Goal: Information Seeking & Learning: Learn about a topic

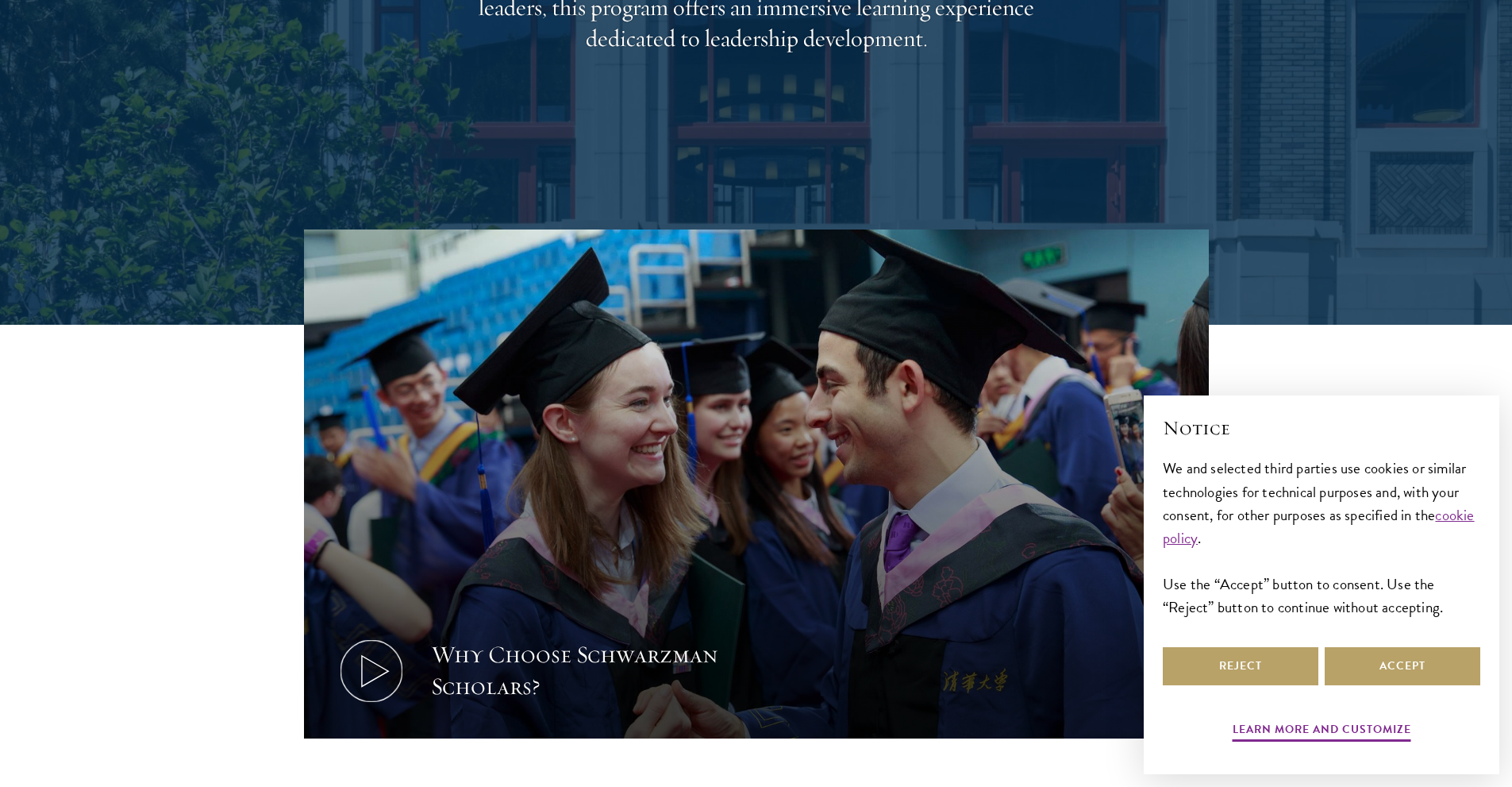
scroll to position [555, 0]
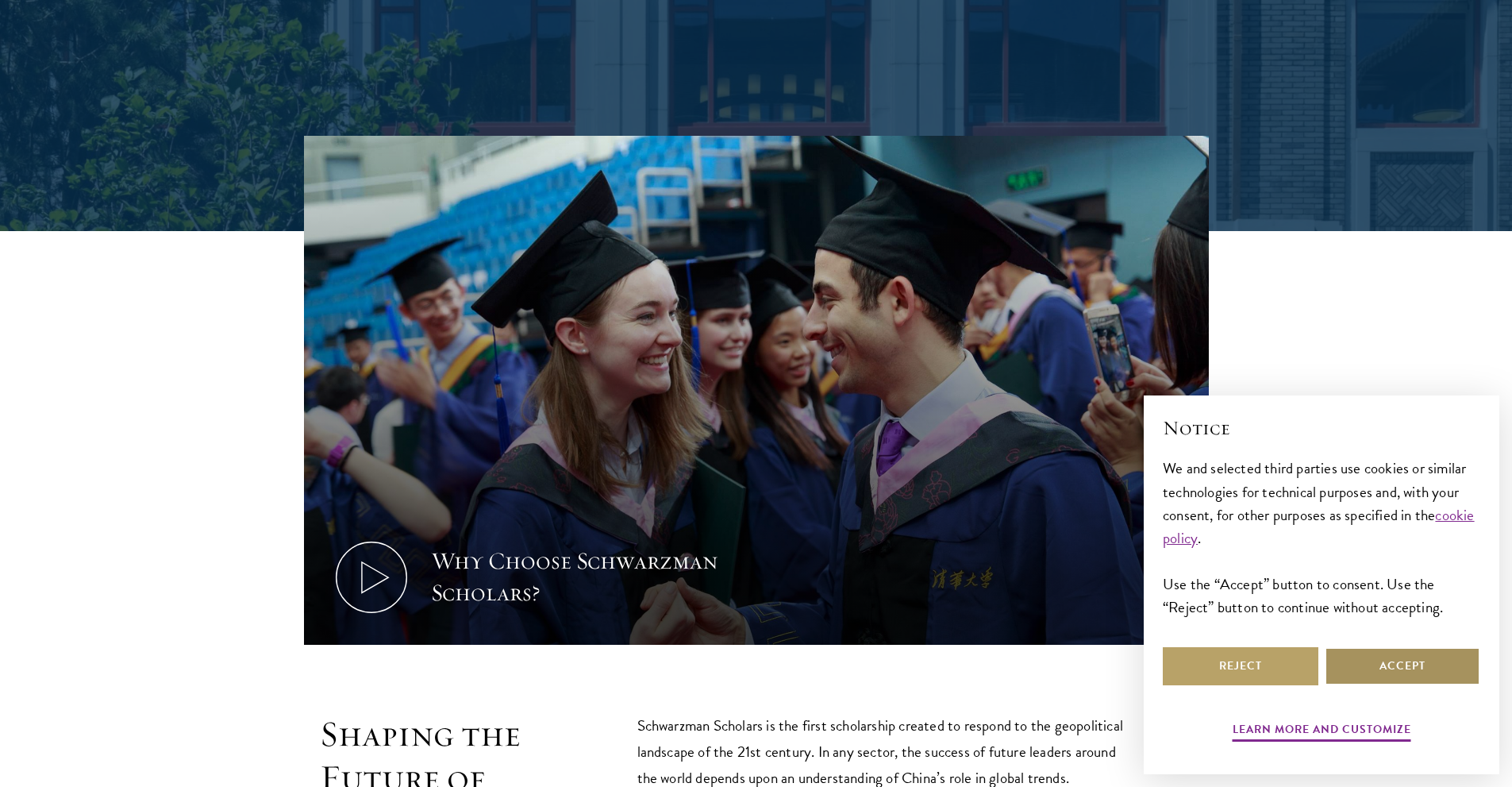
click at [1365, 678] on button "Accept" at bounding box center [1402, 666] width 156 height 38
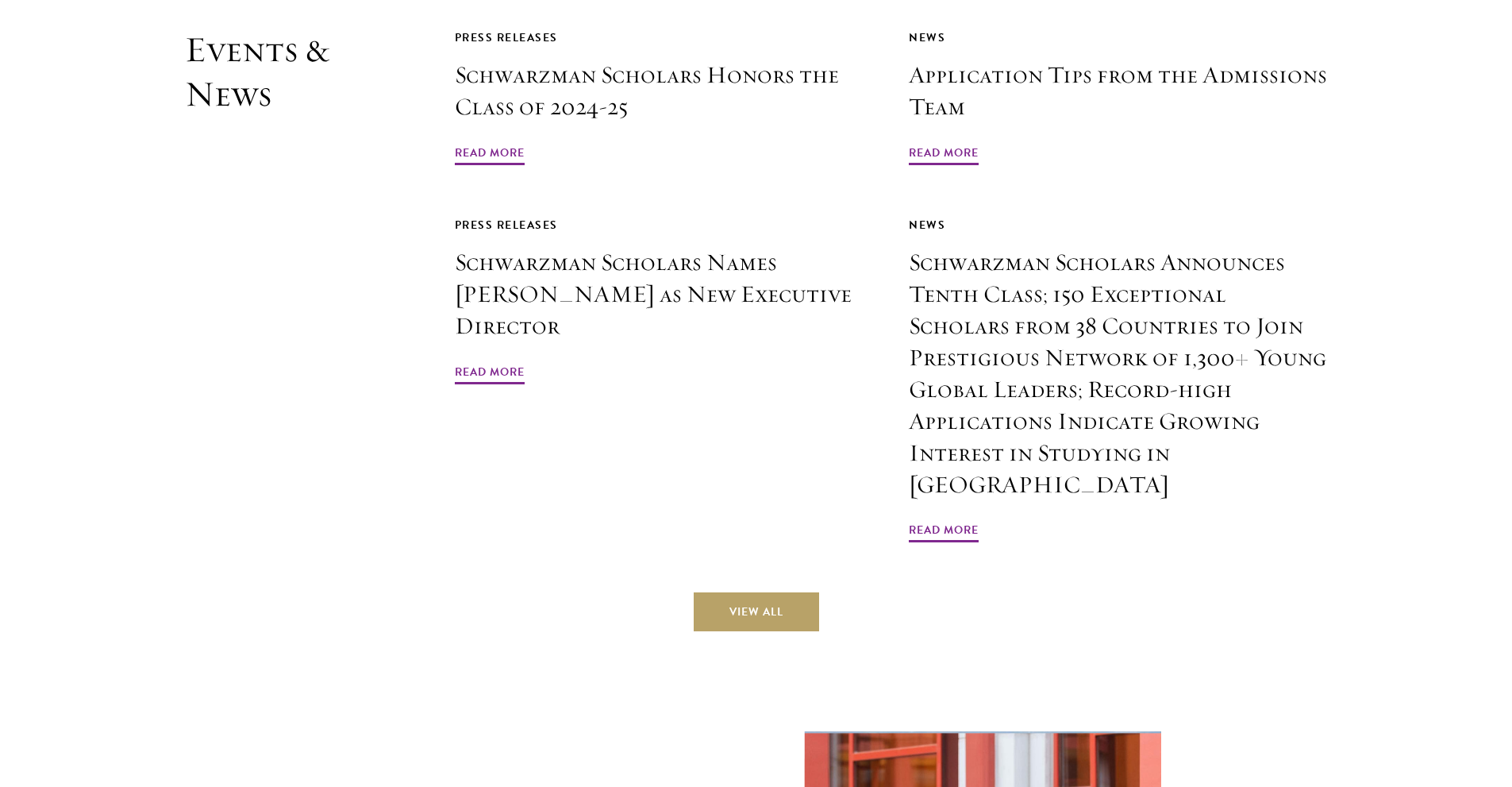
scroll to position [3969, 0]
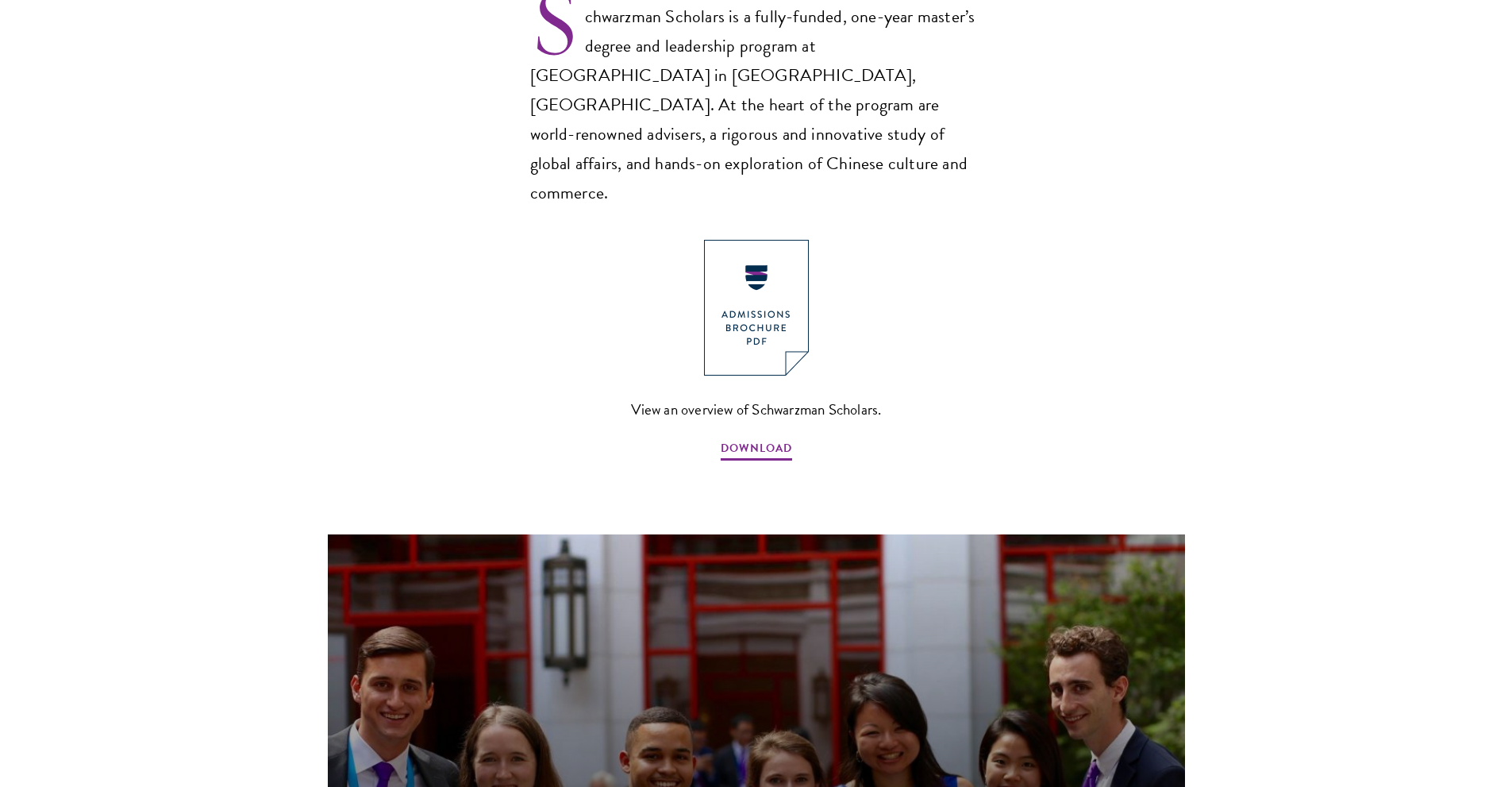
scroll to position [1111, 0]
click at [767, 303] on img at bounding box center [756, 306] width 105 height 136
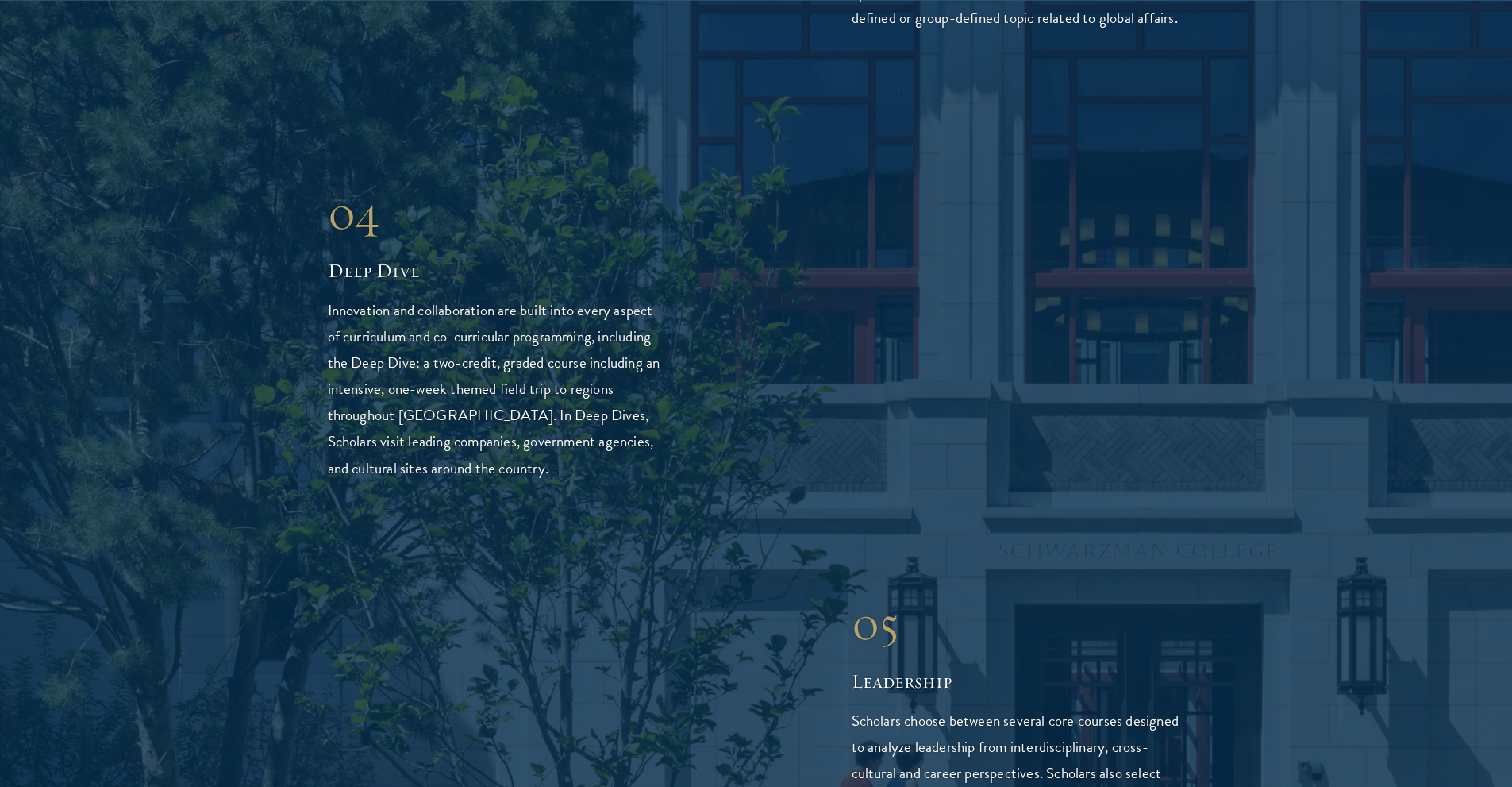
scroll to position [3969, 0]
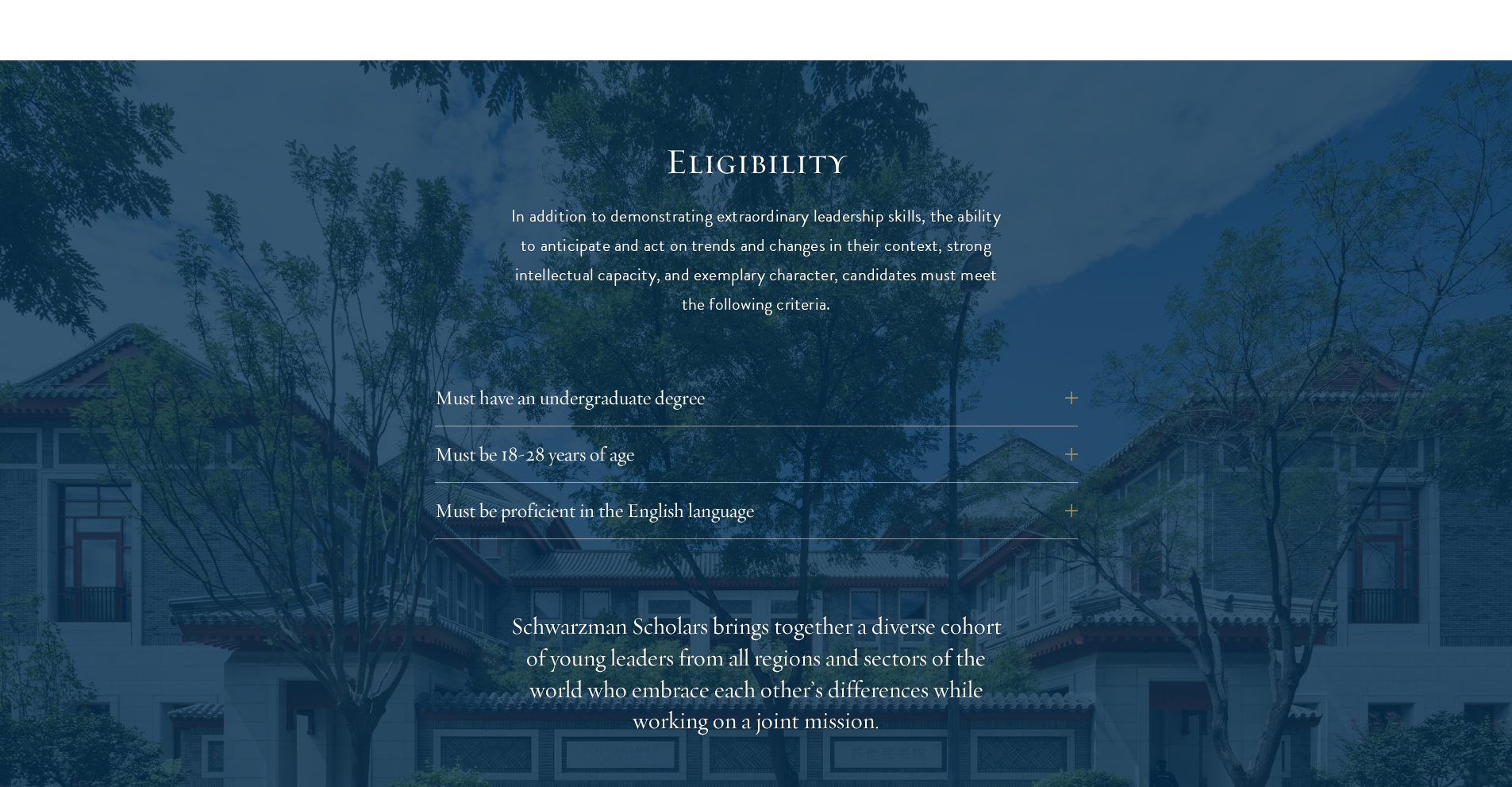
scroll to position [1984, 0]
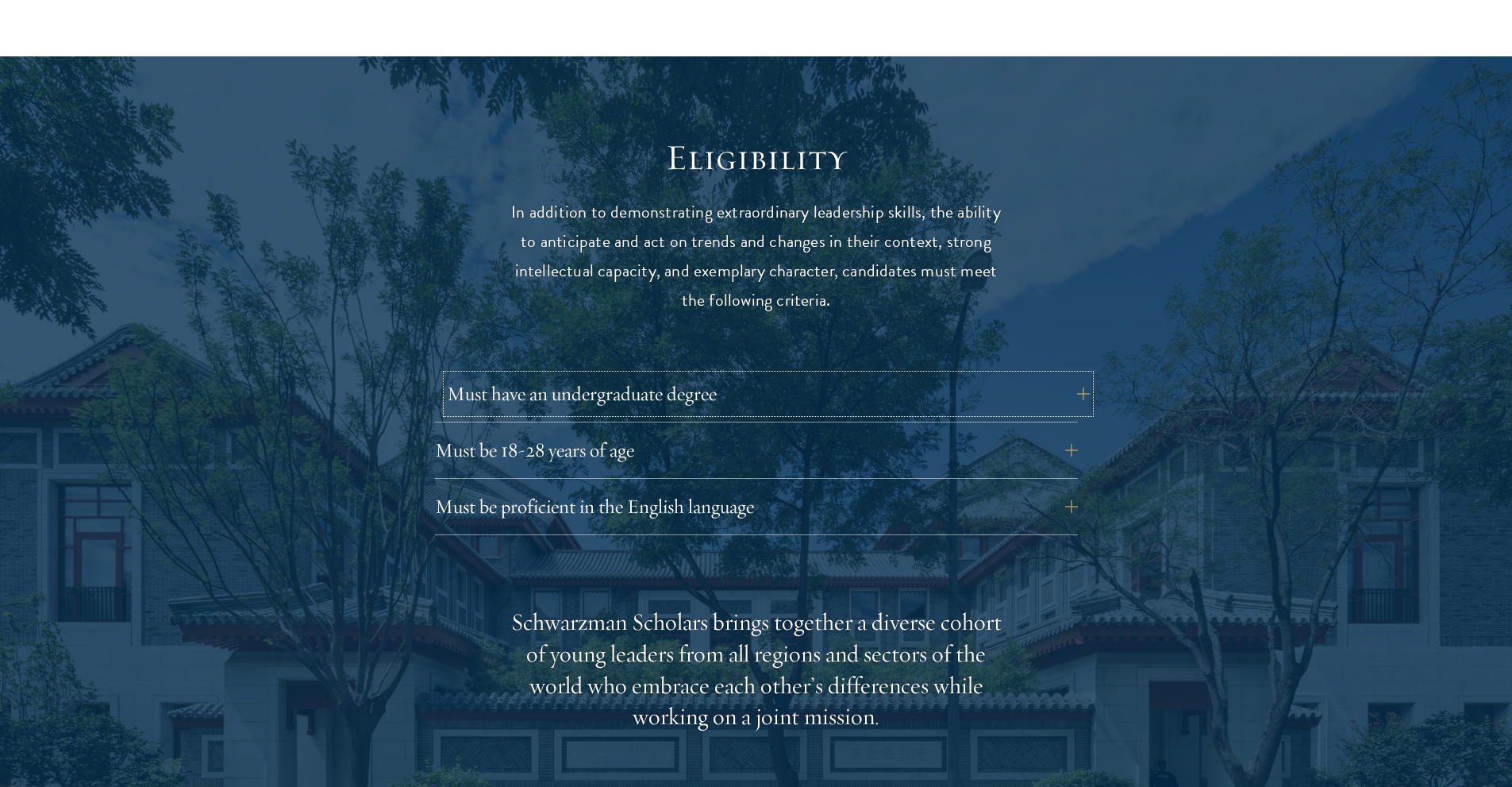
click at [739, 375] on button "Must have an undergraduate degree" at bounding box center [768, 394] width 642 height 38
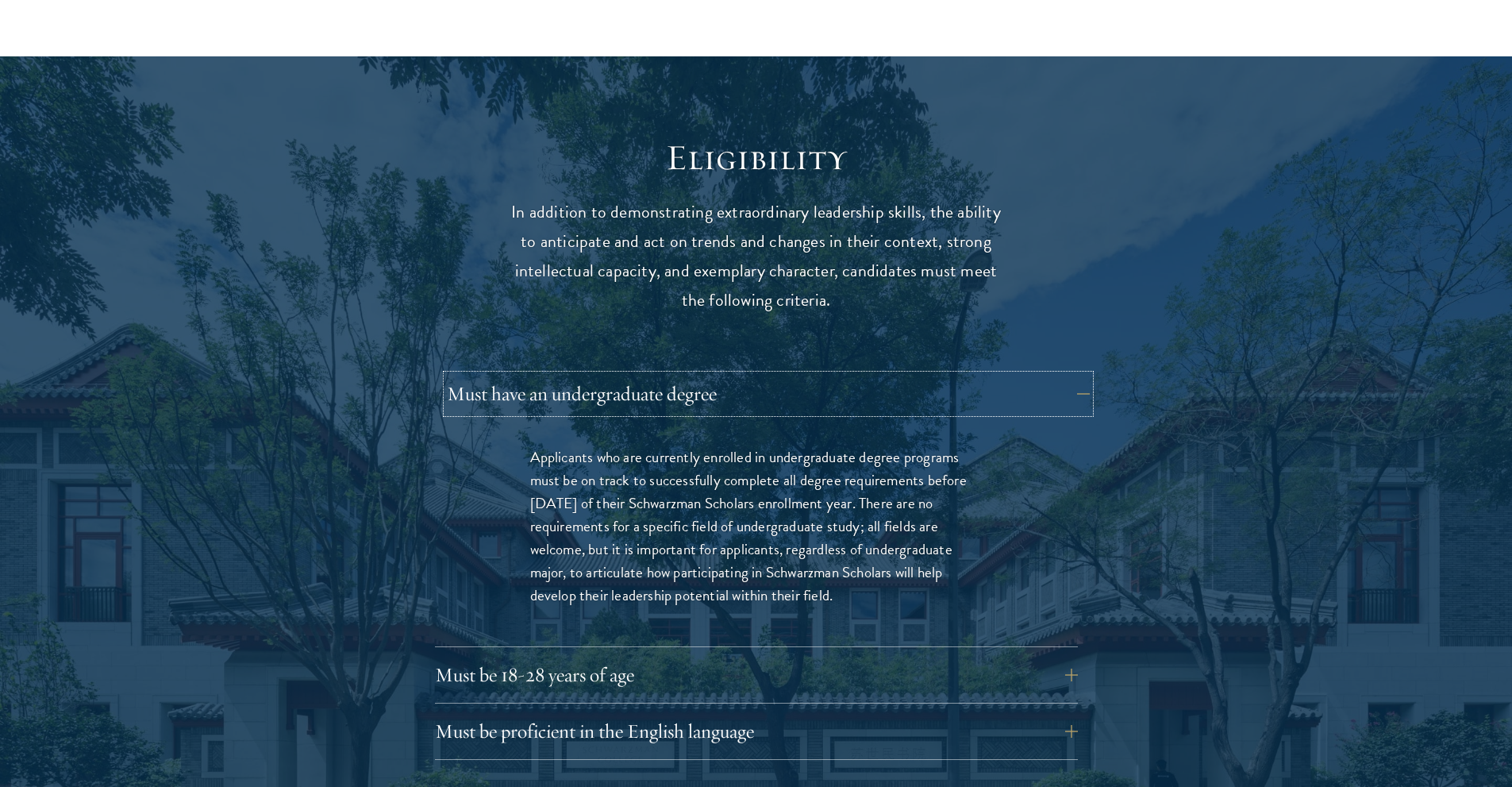
click at [739, 375] on button "Must have an undergraduate degree" at bounding box center [768, 394] width 642 height 38
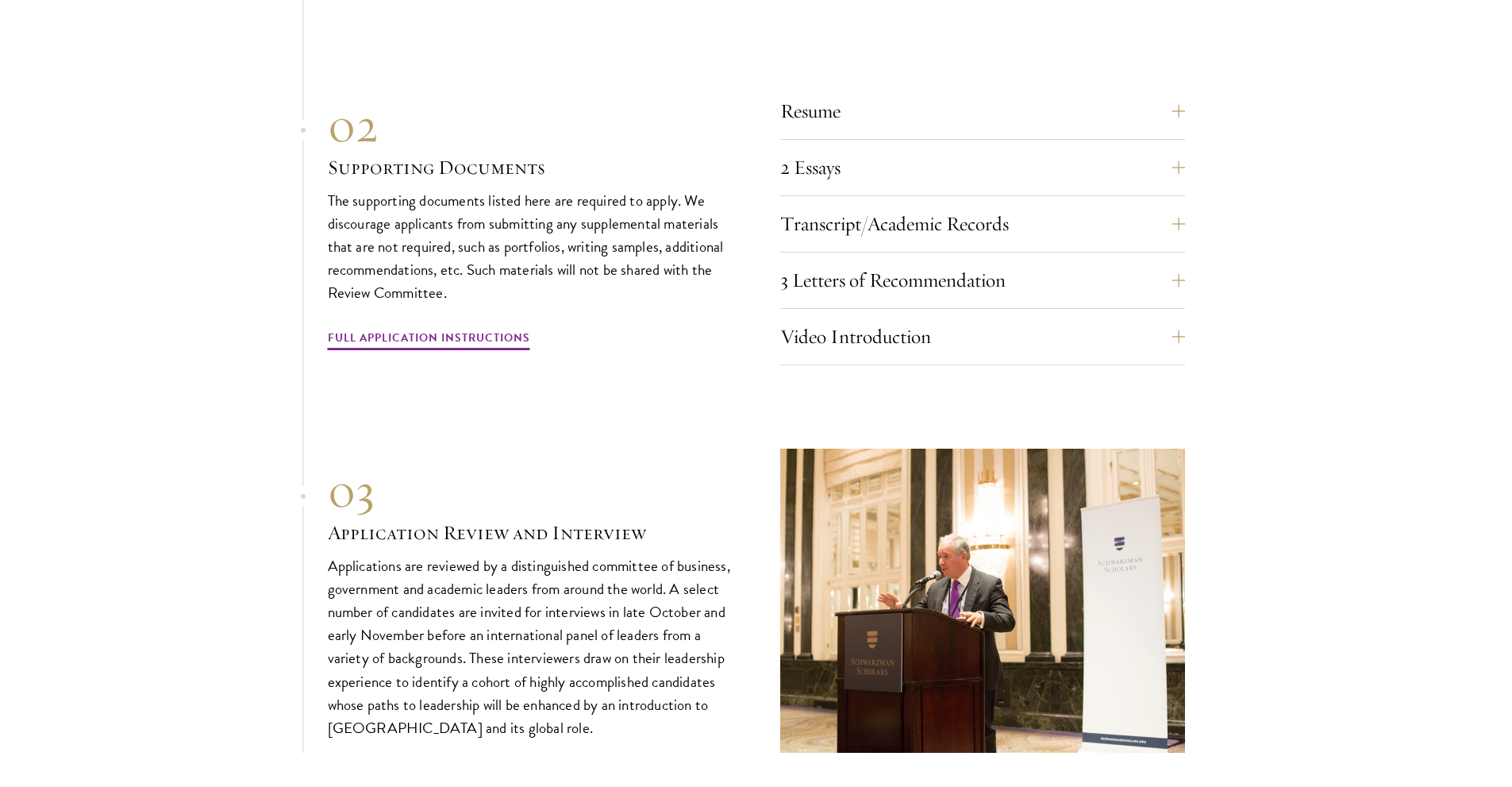
scroll to position [5001, 0]
click at [817, 92] on button "Resume" at bounding box center [995, 110] width 405 height 38
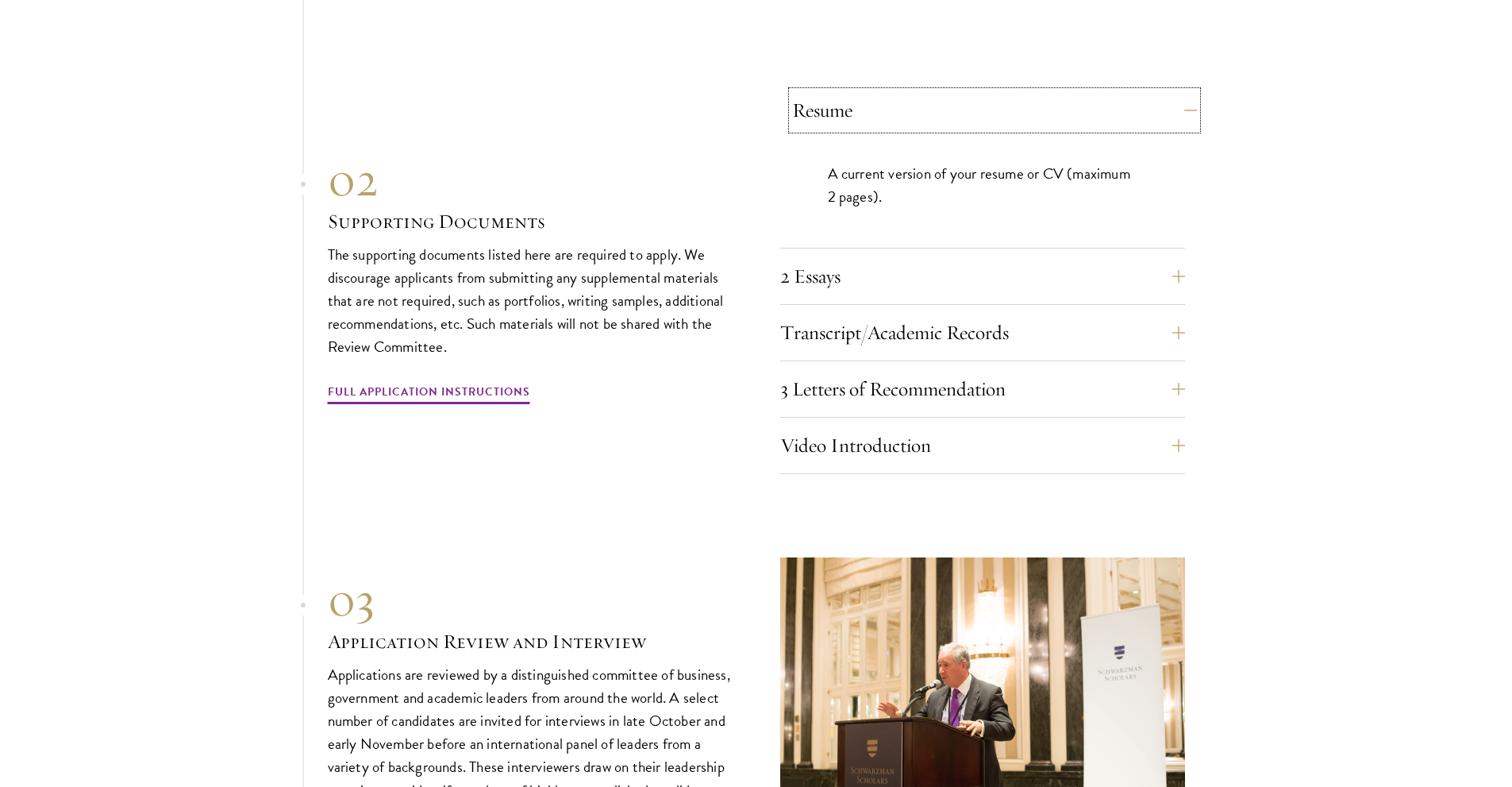
click at [833, 92] on button "Resume" at bounding box center [995, 110] width 405 height 38
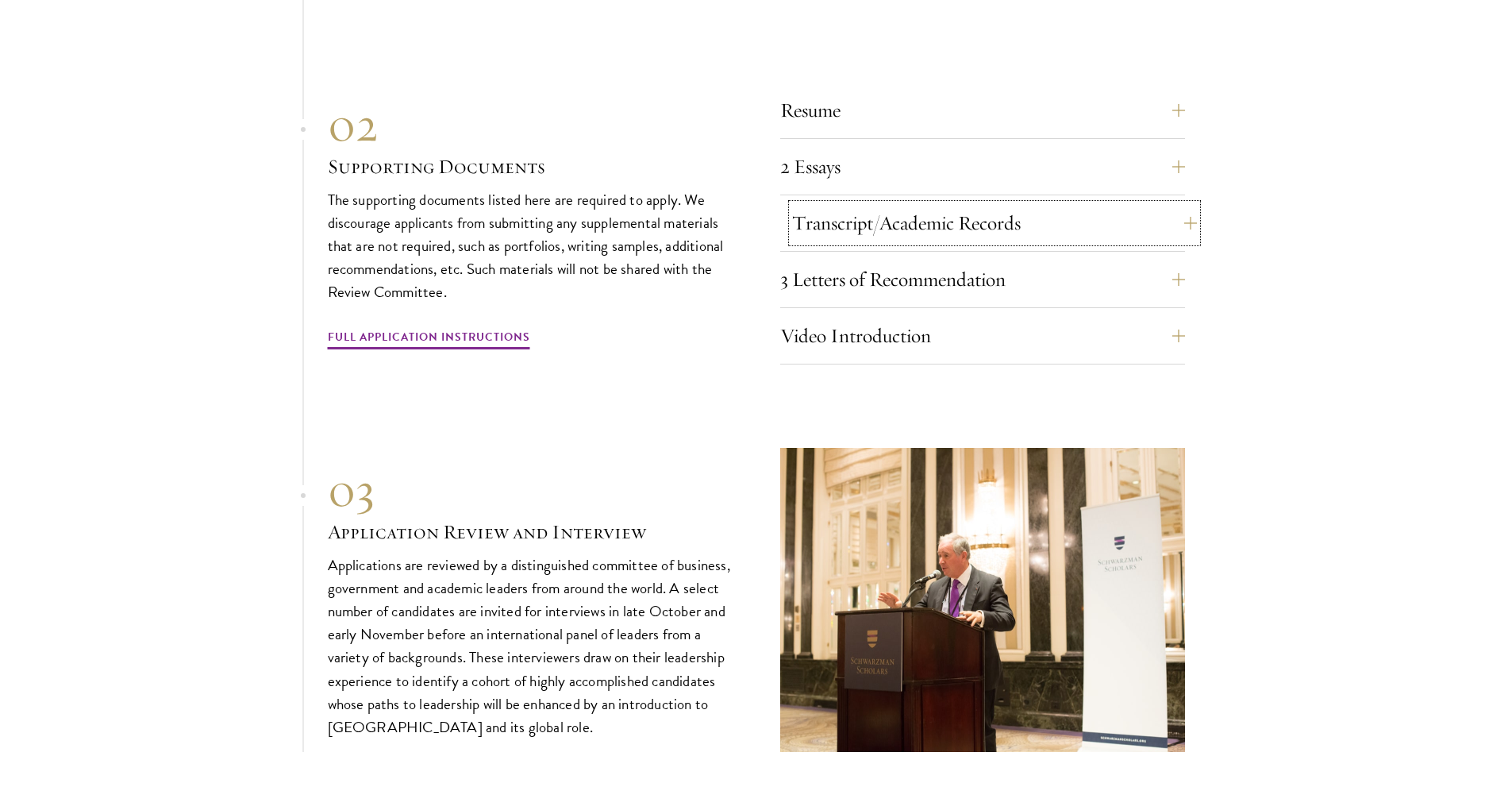
click at [842, 204] on button "Transcript/Academic Records" at bounding box center [995, 223] width 405 height 38
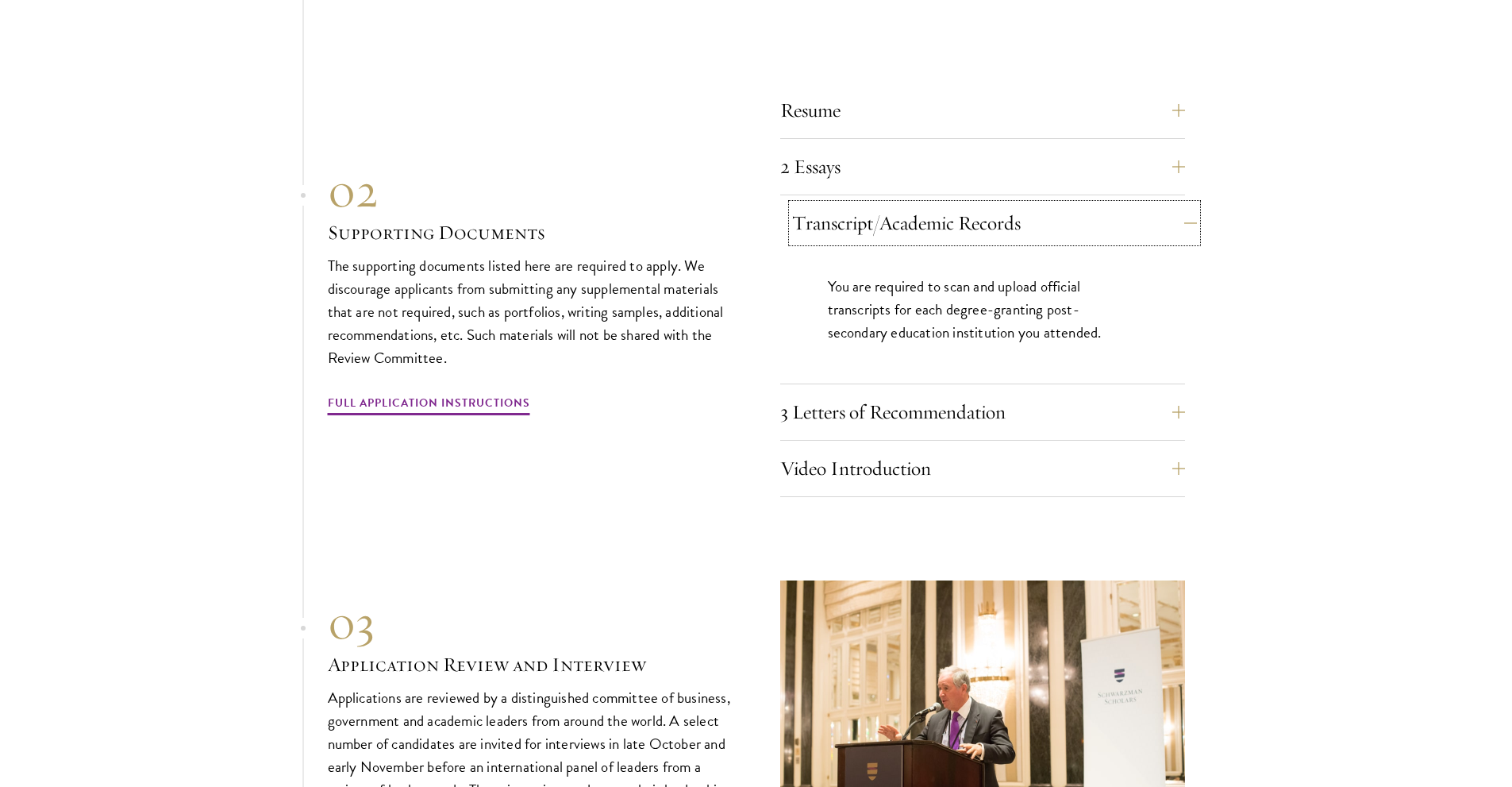
click at [842, 204] on button "Transcript/Academic Records" at bounding box center [995, 223] width 405 height 38
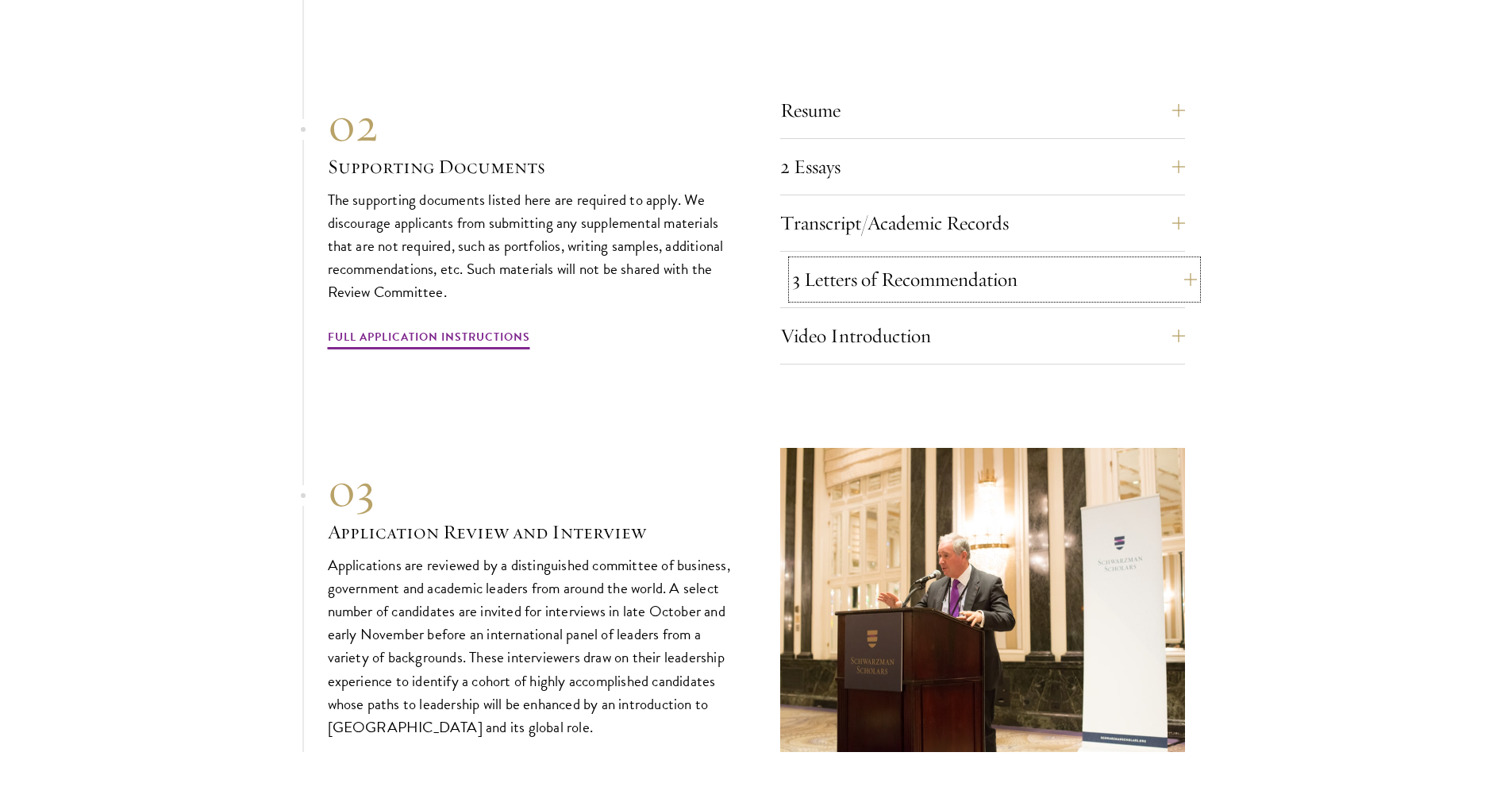
click at [849, 261] on button "3 Letters of Recommendation" at bounding box center [995, 279] width 405 height 38
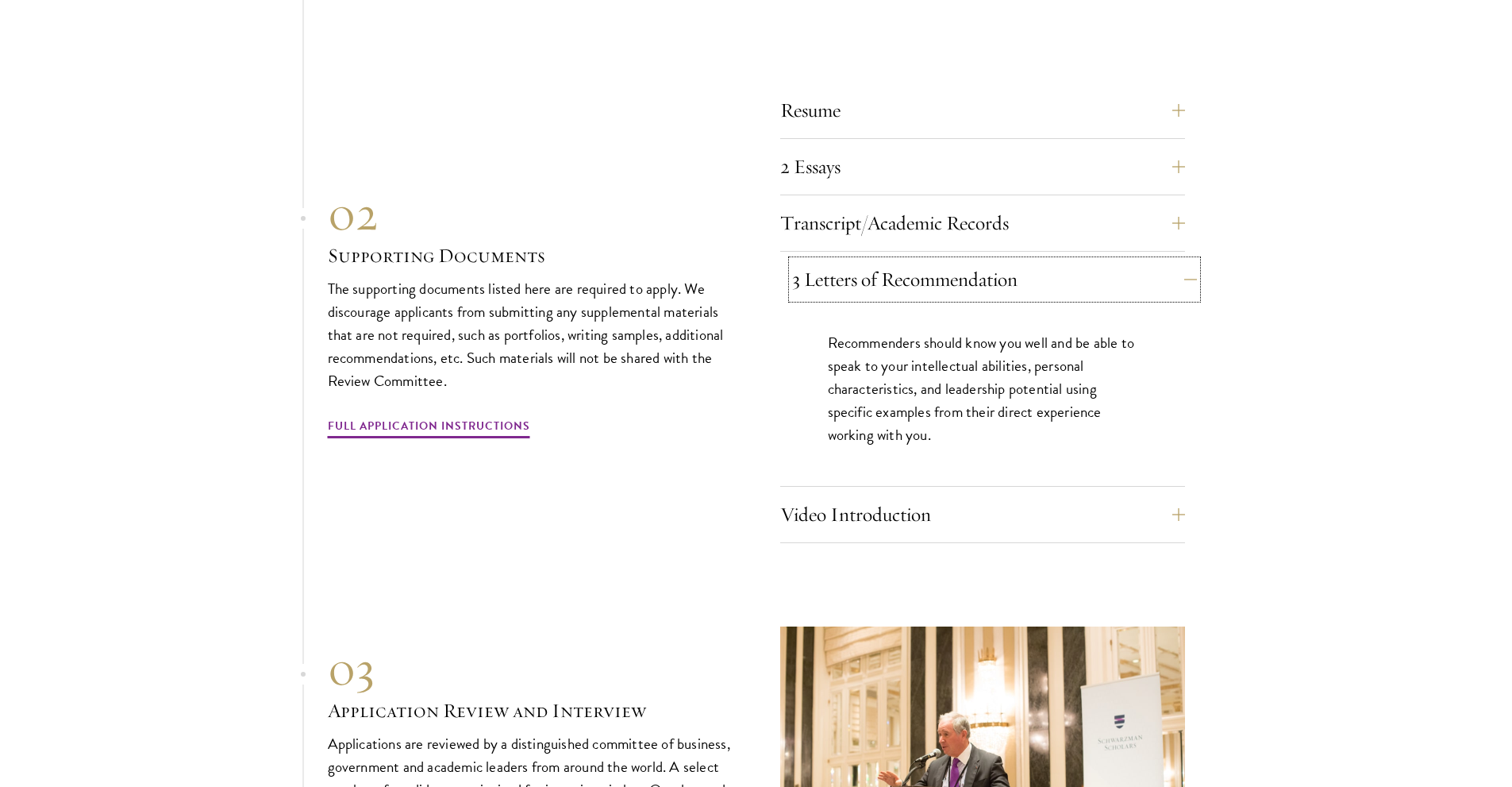
click at [849, 261] on button "3 Letters of Recommendation" at bounding box center [995, 279] width 405 height 38
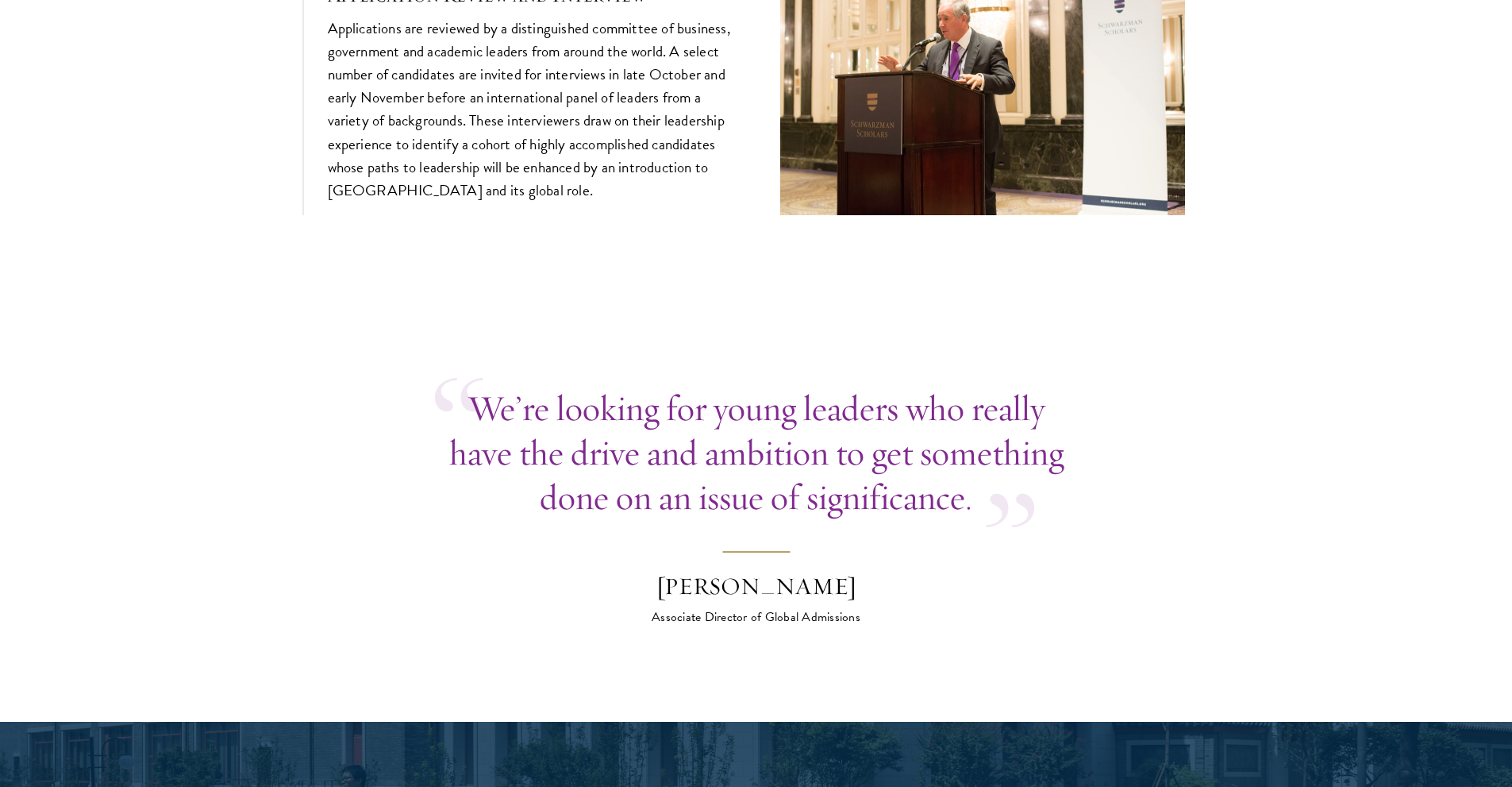
scroll to position [5954, 0]
